Goal: Information Seeking & Learning: Find specific fact

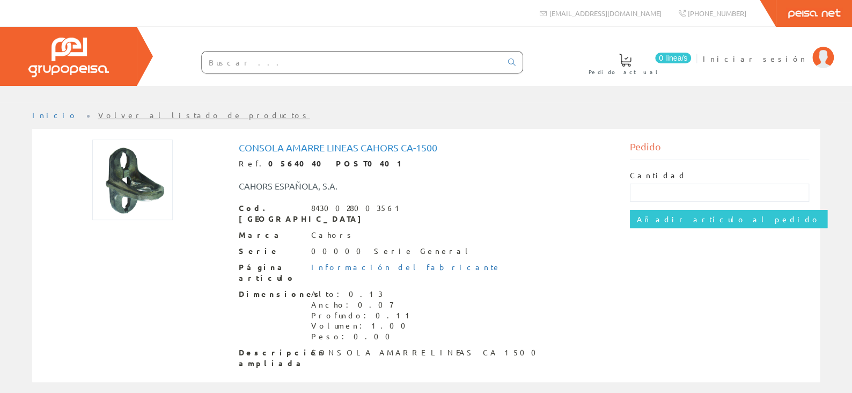
click at [373, 67] on input "text" at bounding box center [352, 62] width 300 height 21
paste input "0564047"
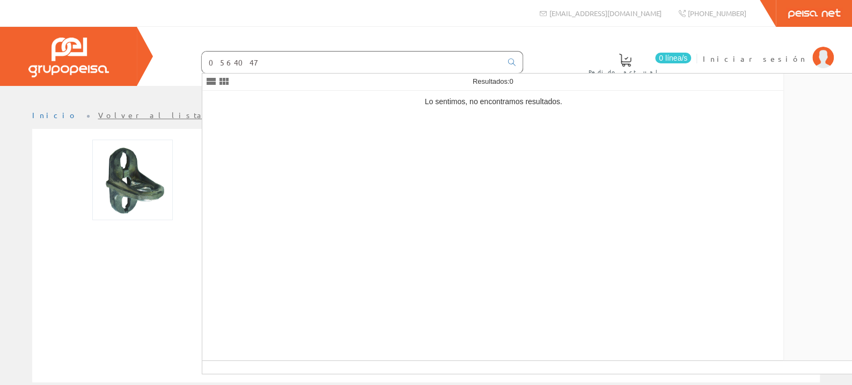
type input "0564047"
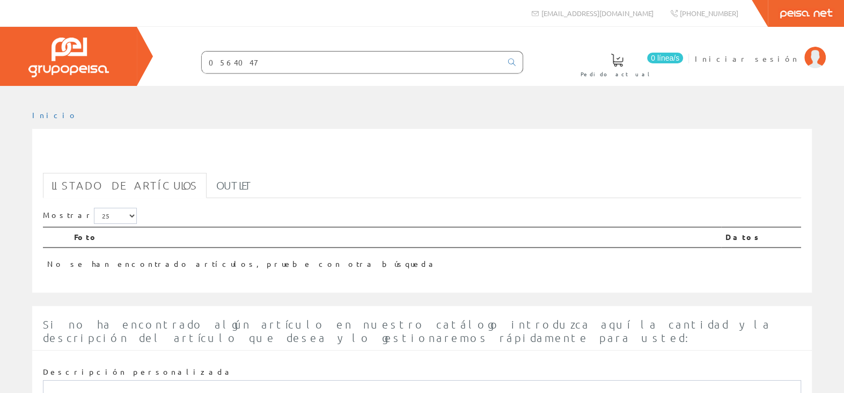
click at [314, 65] on input "0564047" at bounding box center [352, 62] width 300 height 21
